Goal: Information Seeking & Learning: Learn about a topic

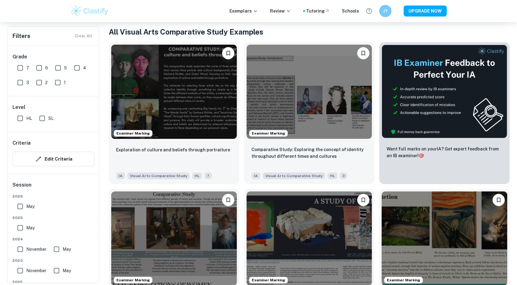
scroll to position [61, 0]
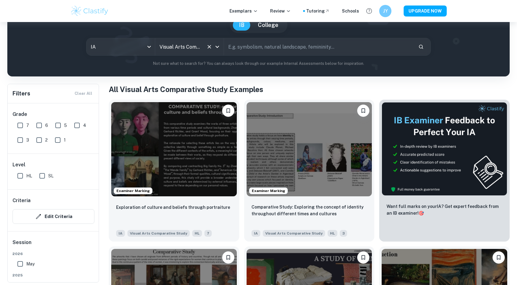
click at [216, 45] on icon "Open" at bounding box center [217, 46] width 7 height 7
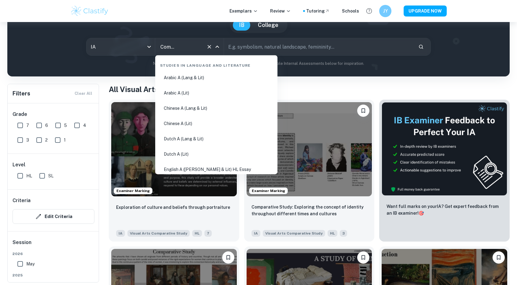
scroll to position [1117, 0]
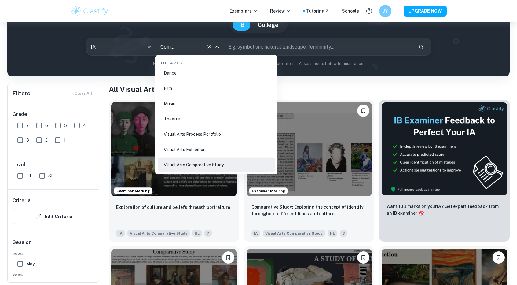
click at [199, 136] on li "Visual Arts Process Portfolio" at bounding box center [216, 134] width 117 height 14
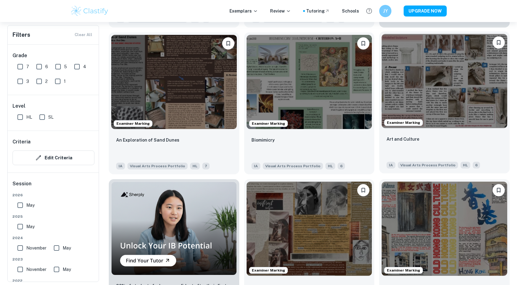
click at [294, 127] on img at bounding box center [445, 81] width 126 height 94
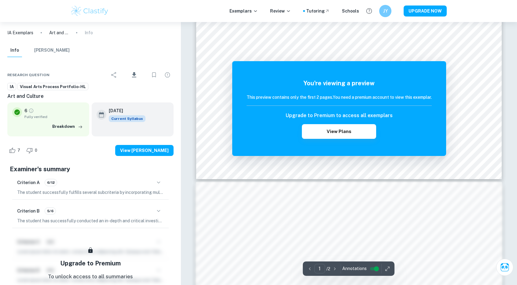
scroll to position [31, 0]
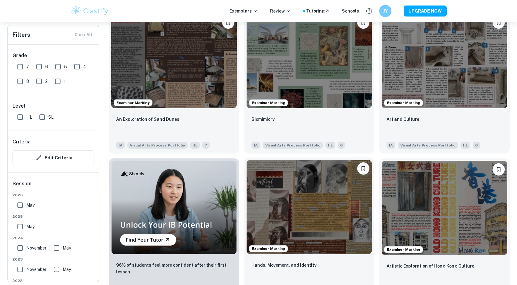
scroll to position [305, 0]
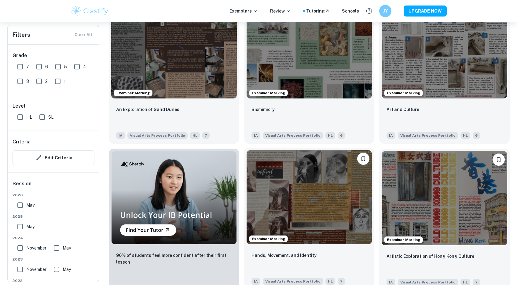
click at [294, 199] on img at bounding box center [310, 197] width 126 height 94
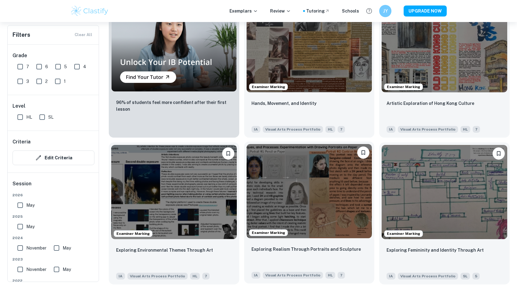
scroll to position [489, 0]
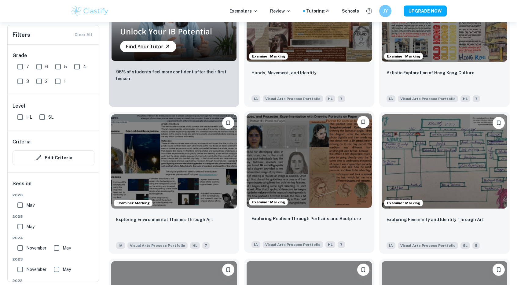
click at [294, 177] on img at bounding box center [310, 160] width 126 height 94
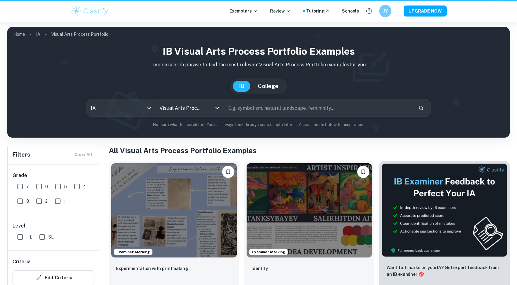
scroll to position [582, 0]
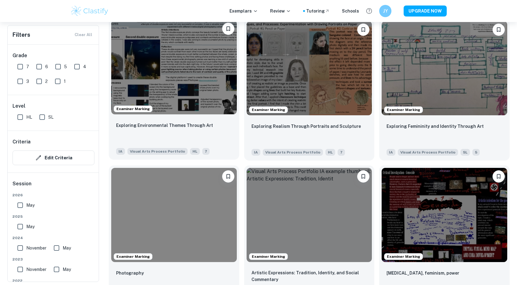
click at [200, 101] on img at bounding box center [174, 67] width 126 height 94
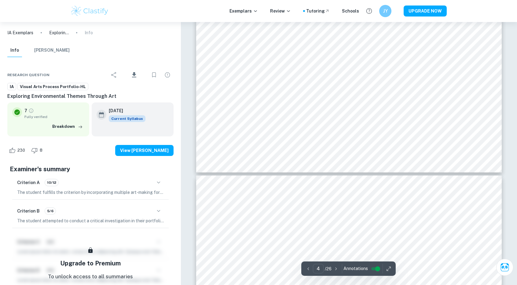
scroll to position [550, 0]
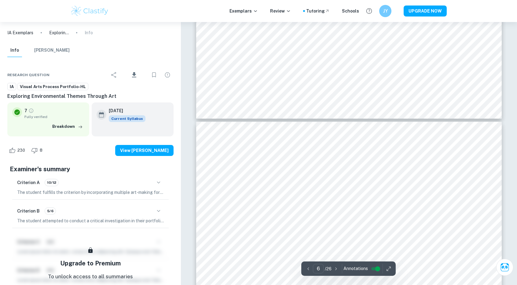
type input "5"
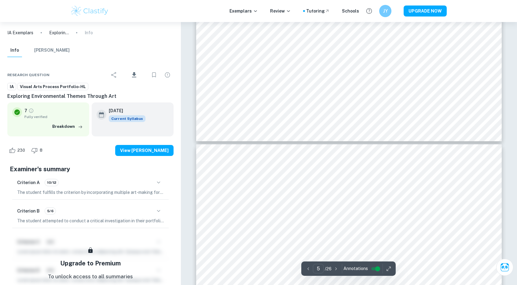
scroll to position [733, 0]
